Goal: Task Accomplishment & Management: Complete application form

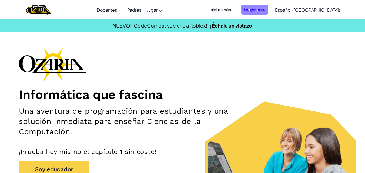
click at [269, 12] on span "Registrarse" at bounding box center [254, 10] width 27 height 10
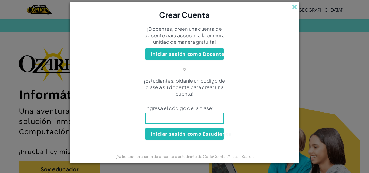
click at [185, 121] on input at bounding box center [184, 118] width 78 height 11
type input "SouthYesHelp"
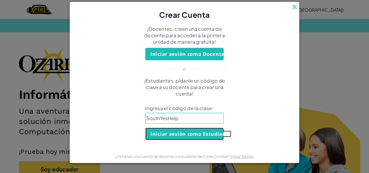
click at [169, 138] on button "Iniciar sesión como Estudiante" at bounding box center [184, 134] width 78 height 12
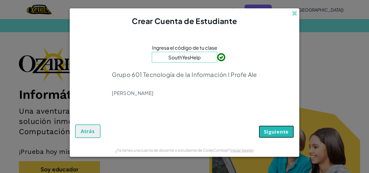
click at [276, 127] on button "Siguiente" at bounding box center [276, 132] width 35 height 12
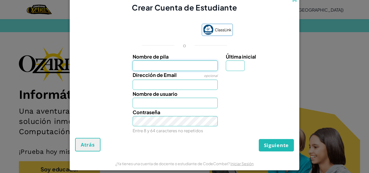
click at [181, 62] on input "Nombre de pila" at bounding box center [175, 66] width 85 height 10
type input "[PERSON_NAME]"
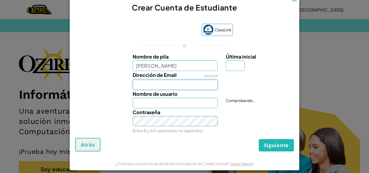
type input "[PERSON_NAME]"
click at [167, 84] on input "Dirección de Email" at bounding box center [175, 85] width 85 height 10
type input "[EMAIL_ADDRESS][DOMAIN_NAME]"
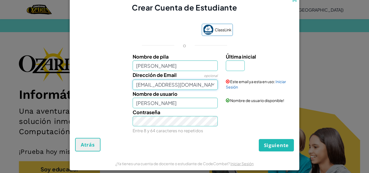
drag, startPoint x: 201, startPoint y: 86, endPoint x: 129, endPoint y: 93, distance: 72.9
click at [129, 93] on div "Nombre de pila [PERSON_NAME] Última inicial Dirección de Email opcional [EMAIL_…" at bounding box center [185, 93] width 216 height 80
click at [280, 82] on link "Iniciar Sesión" at bounding box center [256, 84] width 60 height 10
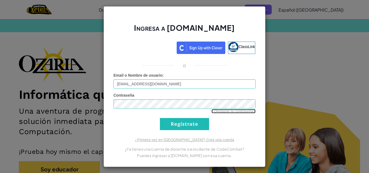
click at [221, 111] on link "¿Olvidaste la contraseña?" at bounding box center [234, 111] width 44 height 4
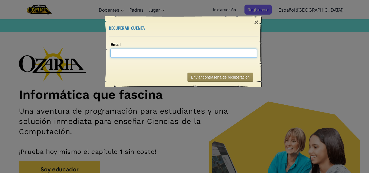
paste input "[EMAIL_ADDRESS][DOMAIN_NAME]"
type input "[EMAIL_ADDRESS][DOMAIN_NAME]"
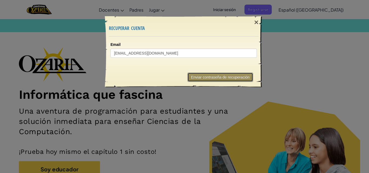
click at [212, 75] on button "Enviar contraseña de recuperación" at bounding box center [221, 77] width 66 height 9
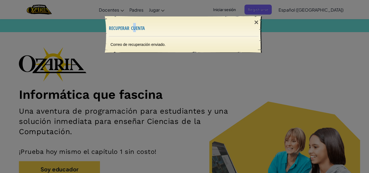
drag, startPoint x: 136, startPoint y: 14, endPoint x: 132, endPoint y: 12, distance: 3.8
click at [132, 12] on div "× recuperar cuenta Correo de recuperación enviado. Enviando..." at bounding box center [185, 31] width 162 height 46
click at [257, 20] on div "×" at bounding box center [256, 23] width 12 height 16
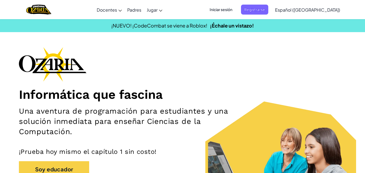
click at [236, 9] on span "Iniciar sesión" at bounding box center [221, 10] width 29 height 10
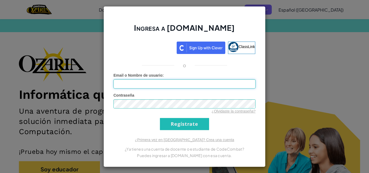
click at [155, 84] on input "Email o Nombre de usuario :" at bounding box center [185, 83] width 142 height 9
type input "[EMAIL_ADDRESS][DOMAIN_NAME]"
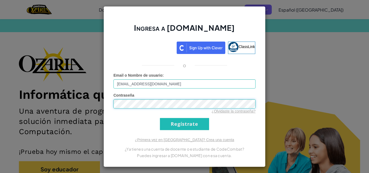
click at [160, 118] on input "Regístrate" at bounding box center [184, 124] width 49 height 12
